Goal: Find specific page/section: Find specific page/section

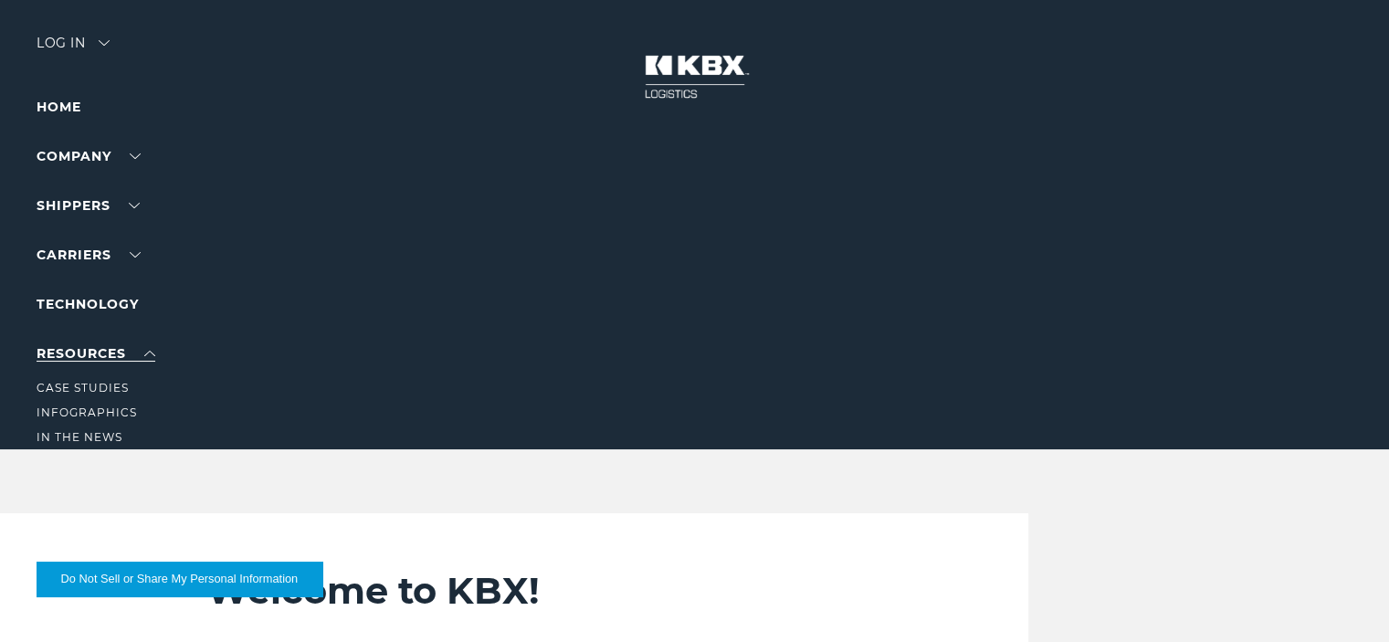
click at [100, 357] on link "RESOURCES" at bounding box center [96, 353] width 119 height 16
click at [95, 408] on link "Infographics" at bounding box center [87, 413] width 100 height 14
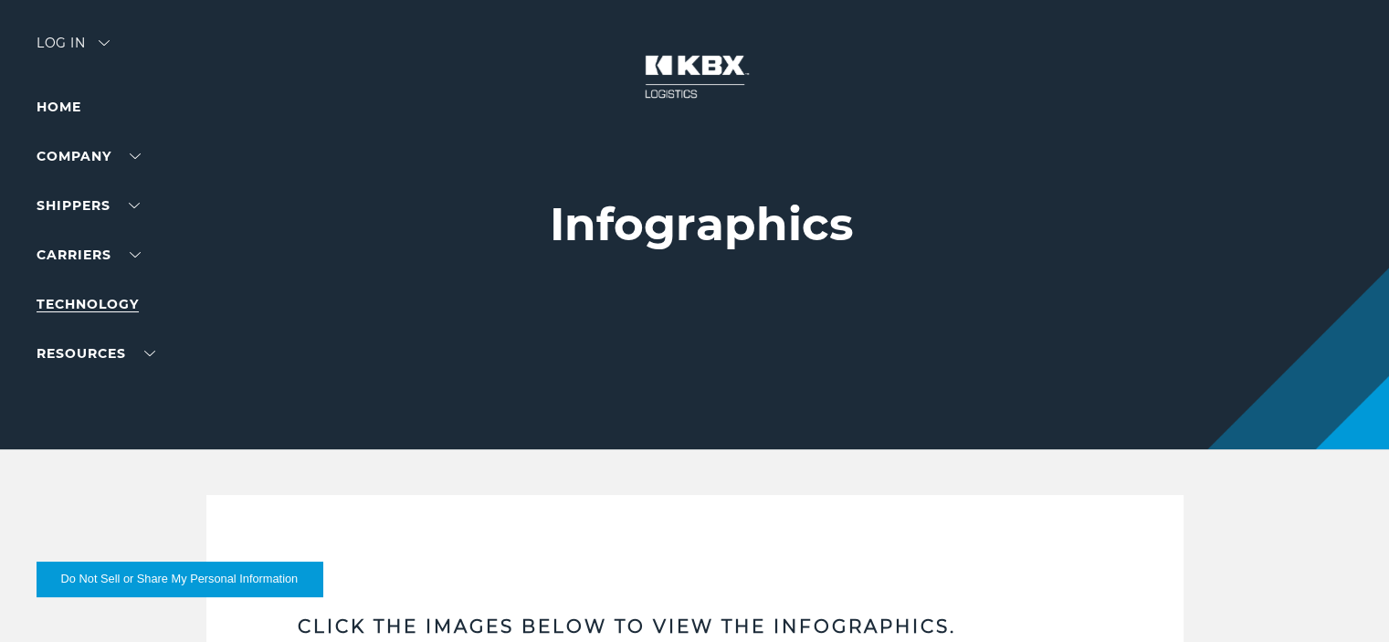
click at [112, 301] on link "Technology" at bounding box center [88, 304] width 102 height 16
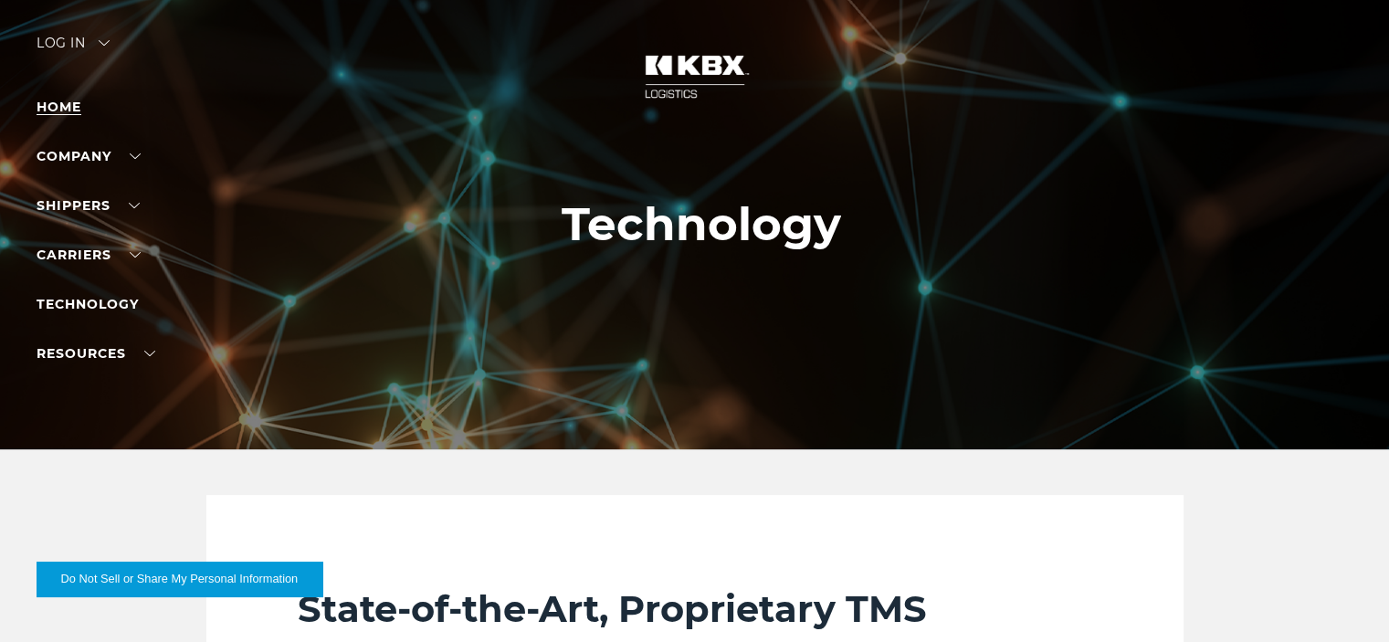
click at [68, 102] on link "Home" at bounding box center [59, 107] width 45 height 16
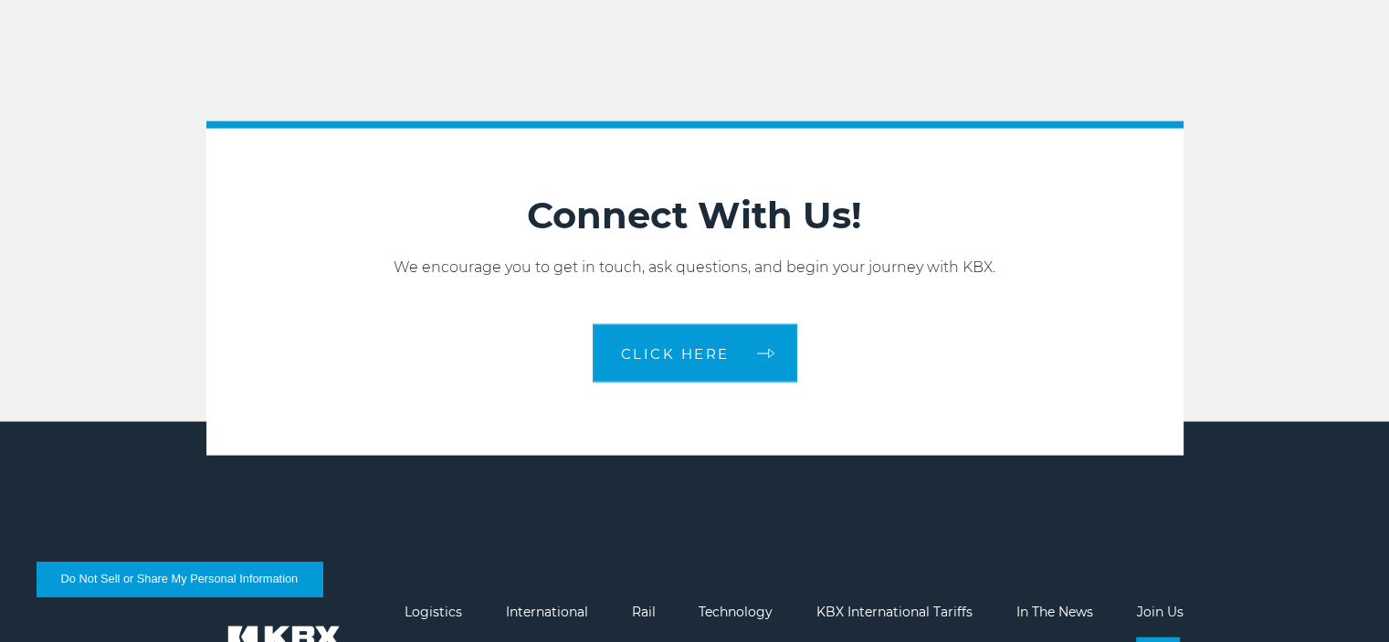
scroll to position [3935, 0]
